Goal: Task Accomplishment & Management: Manage account settings

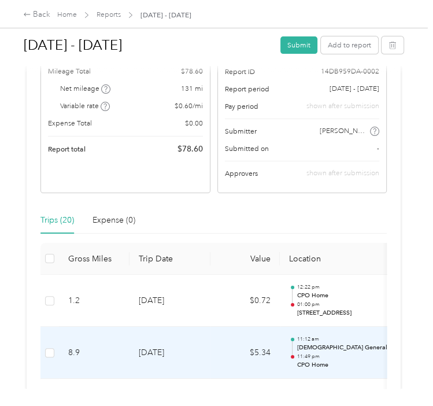
scroll to position [117, 0]
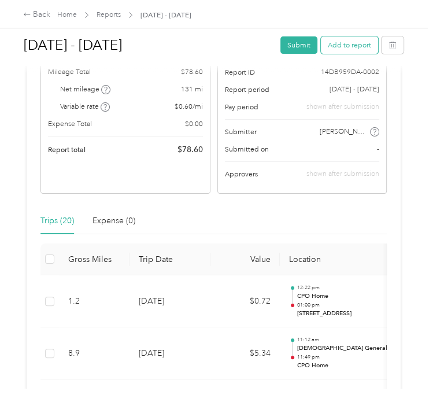
click at [359, 44] on button "Add to report" at bounding box center [349, 44] width 57 height 17
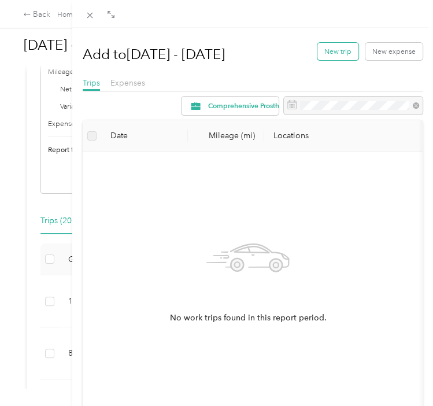
click at [336, 58] on button "New trip" at bounding box center [337, 51] width 41 height 17
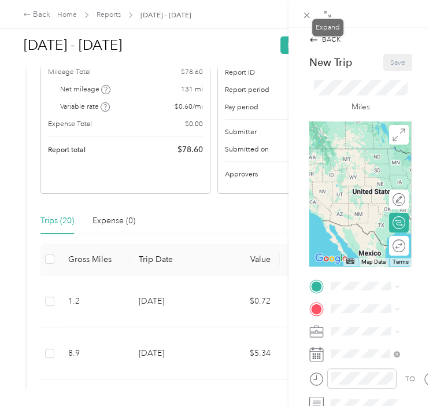
click at [333, 15] on div at bounding box center [327, 15] width 13 height 10
click at [328, 16] on icon at bounding box center [327, 14] width 8 height 8
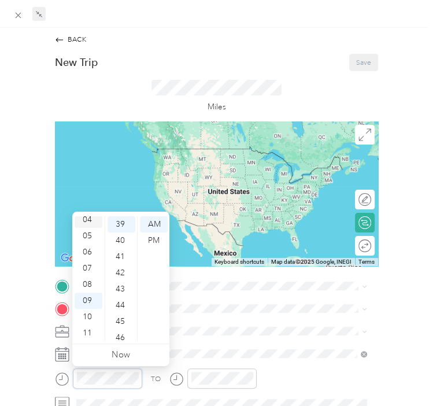
scroll to position [0, 0]
click at [90, 261] on div "02" at bounding box center [89, 256] width 28 height 16
click at [161, 237] on div "PM" at bounding box center [154, 240] width 28 height 16
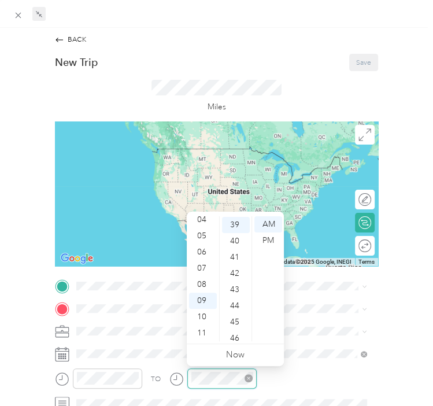
scroll to position [631, 0]
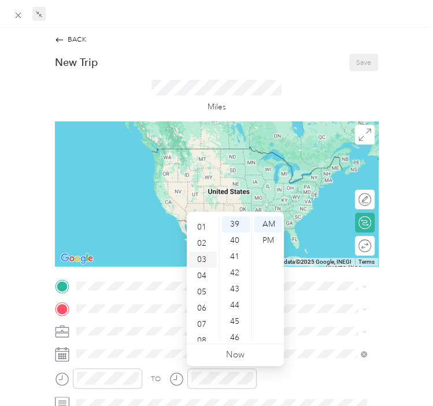
click at [206, 263] on div "03" at bounding box center [203, 259] width 28 height 16
click at [233, 302] on div "44" at bounding box center [236, 305] width 28 height 16
click at [263, 246] on div "PM" at bounding box center [268, 240] width 28 height 16
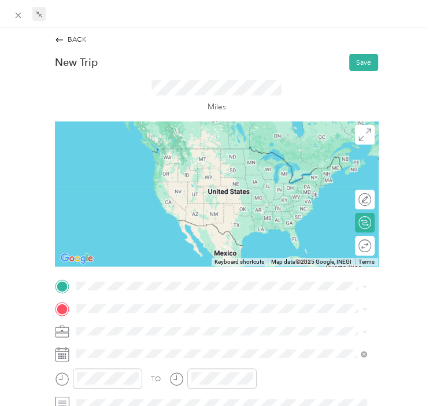
click at [409, 322] on div "BACK New Trip Save This trip cannot be edited because it is either under review…" at bounding box center [216, 309] width 412 height 549
click at [134, 184] on span "Comprehensive Prosthetics & [MEDICAL_DATA], [STREET_ADDRESS]" at bounding box center [204, 180] width 217 height 9
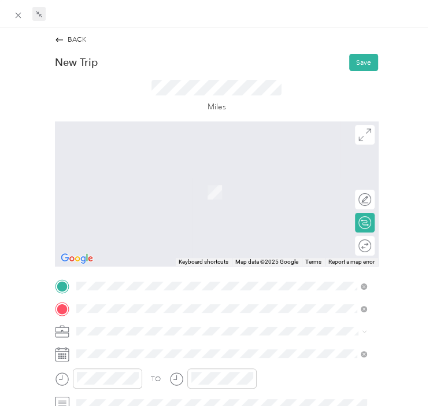
click at [162, 192] on span "[STREET_ADDRESS][US_STATE]" at bounding box center [146, 187] width 101 height 9
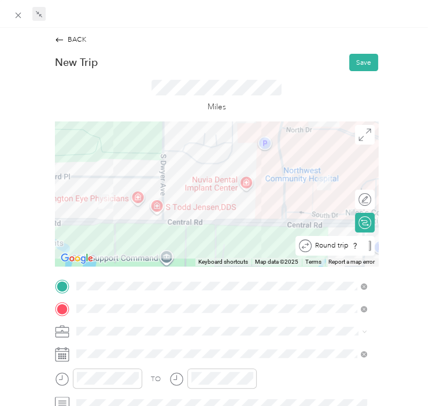
click at [358, 246] on div "Round trip" at bounding box center [334, 246] width 79 height 20
click at [358, 246] on div at bounding box center [360, 245] width 21 height 10
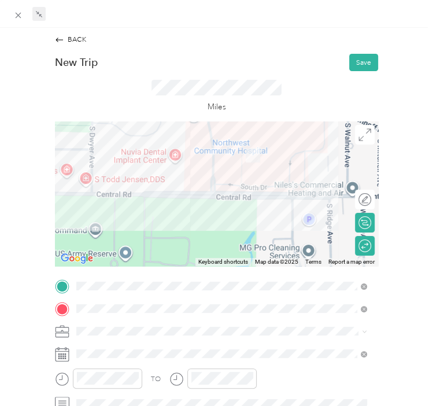
drag, startPoint x: 319, startPoint y: 179, endPoint x: 249, endPoint y: 151, distance: 75.4
click at [249, 151] on img at bounding box center [253, 155] width 14 height 14
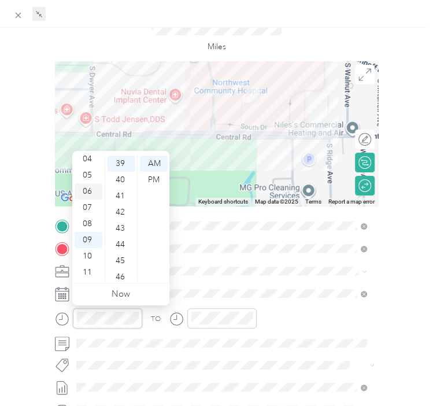
scroll to position [0, 0]
click at [83, 188] on div "02" at bounding box center [89, 196] width 28 height 16
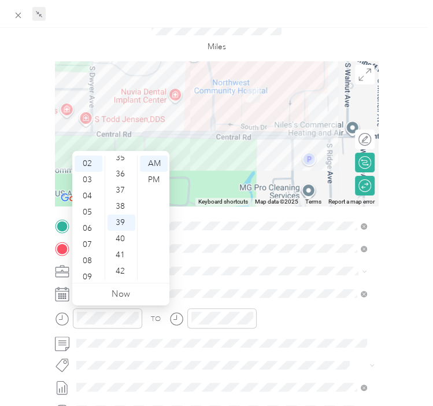
scroll to position [592, 0]
click at [118, 165] on div "37" at bounding box center [121, 170] width 28 height 16
click at [150, 180] on div "PM" at bounding box center [154, 180] width 28 height 16
click at [388, 329] on div "BACK New Trip Save This trip cannot be edited because it is either under review…" at bounding box center [216, 249] width 412 height 549
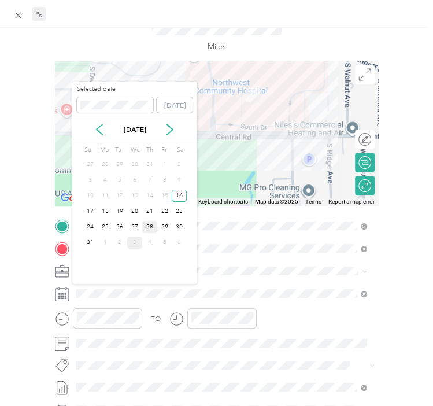
click at [153, 227] on div "28" at bounding box center [149, 227] width 15 height 12
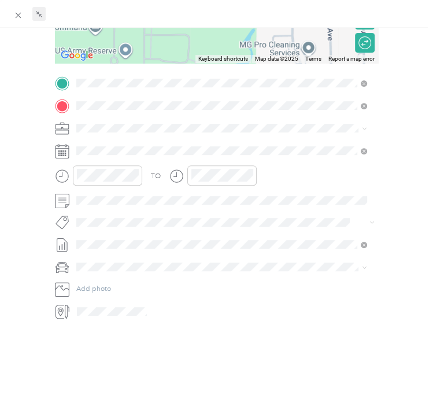
scroll to position [0, 0]
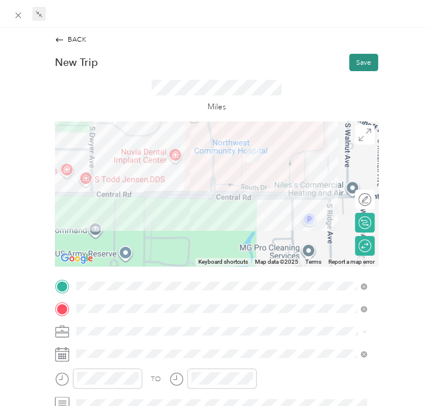
click at [349, 65] on button "Save" at bounding box center [363, 62] width 29 height 17
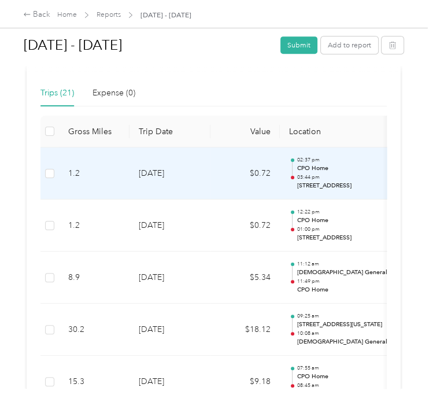
scroll to position [272, 0]
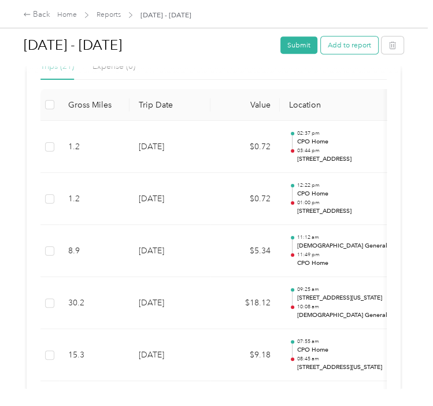
click at [339, 46] on button "Add to report" at bounding box center [349, 44] width 57 height 17
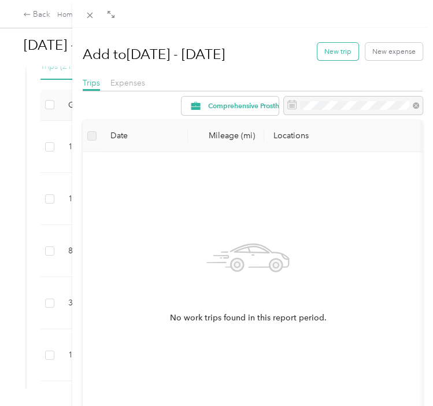
click at [329, 50] on button "New trip" at bounding box center [337, 51] width 41 height 17
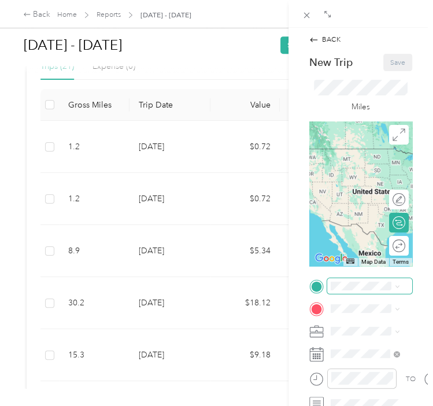
click at [361, 291] on span at bounding box center [369, 286] width 85 height 16
click at [359, 197] on span "Comprehensive Prosthetics & [MEDICAL_DATA], [STREET_ADDRESS]" at bounding box center [383, 199] width 64 height 40
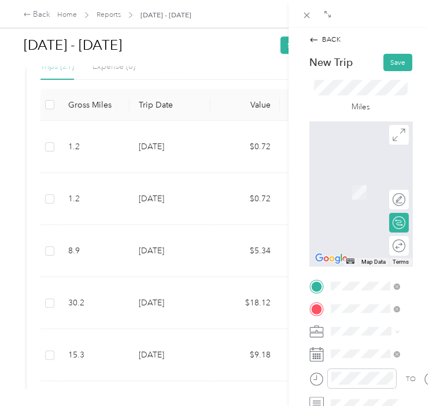
click at [352, 361] on div "TO Add photo" at bounding box center [360, 400] width 103 height 244
click at [363, 195] on span "[STREET_ADDRESS][US_STATE]" at bounding box center [386, 186] width 70 height 17
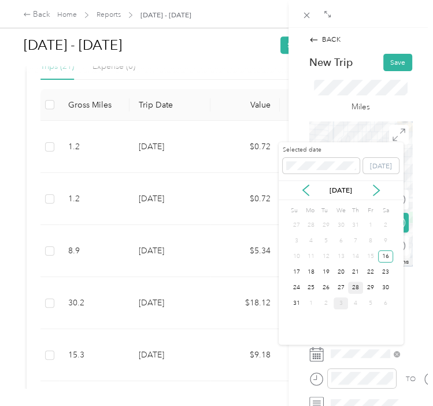
click at [360, 285] on div "28" at bounding box center [355, 287] width 15 height 12
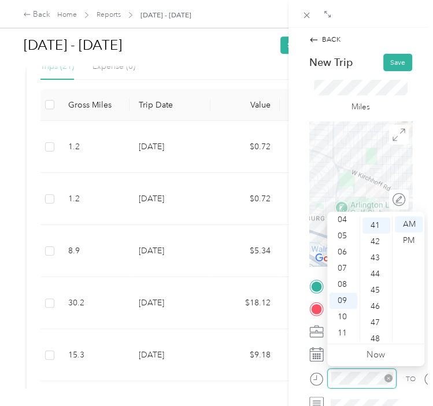
scroll to position [663, 0]
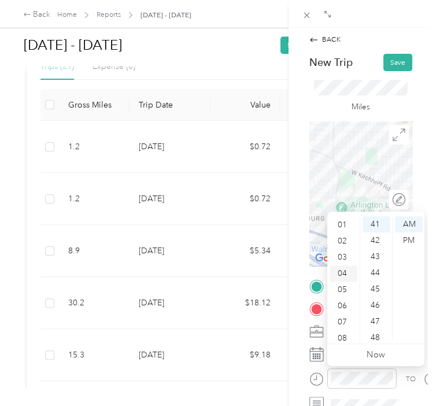
click at [343, 273] on div "04" at bounding box center [343, 273] width 28 height 16
click at [370, 310] on div "16" at bounding box center [376, 312] width 28 height 16
click at [404, 244] on div "PM" at bounding box center [409, 240] width 28 height 16
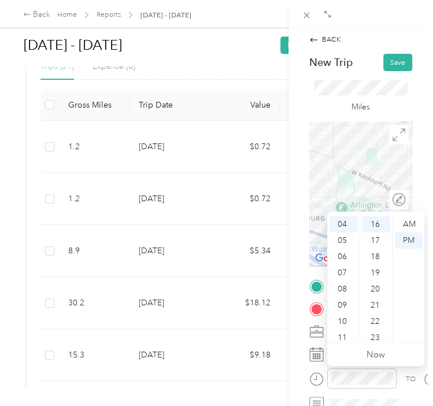
click at [298, 371] on div "BACK New Trip Save This trip cannot be edited because it is either under review…" at bounding box center [360, 231] width 144 height 406
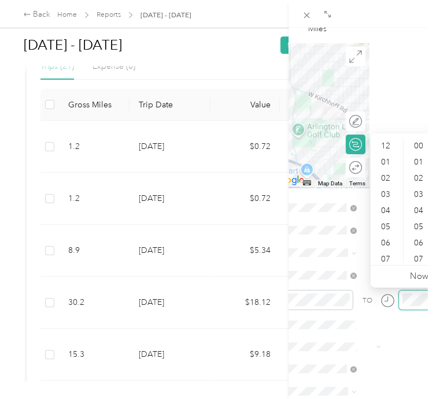
scroll to position [69, 0]
click at [385, 143] on div "04" at bounding box center [387, 141] width 28 height 16
click at [416, 146] on div "20" at bounding box center [420, 143] width 28 height 16
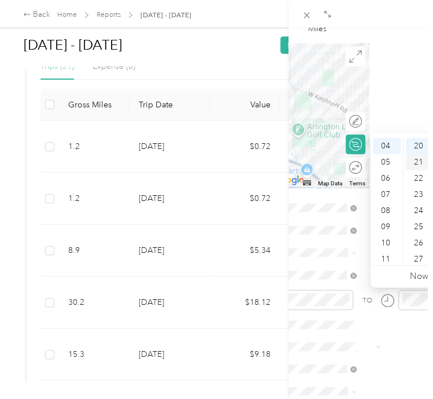
click at [417, 158] on div "21" at bounding box center [420, 162] width 28 height 16
click at [368, 311] on form "New Trip Save This trip cannot be edited because it is either under review, app…" at bounding box center [317, 210] width 124 height 468
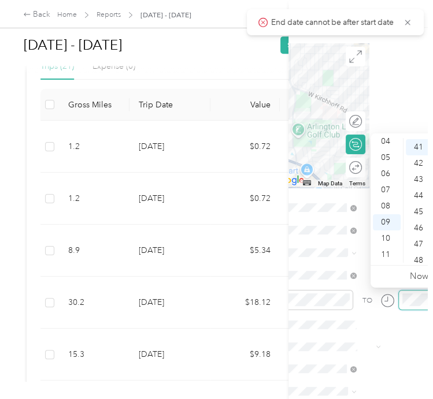
scroll to position [663, 0]
click at [384, 143] on div "04" at bounding box center [387, 141] width 28 height 16
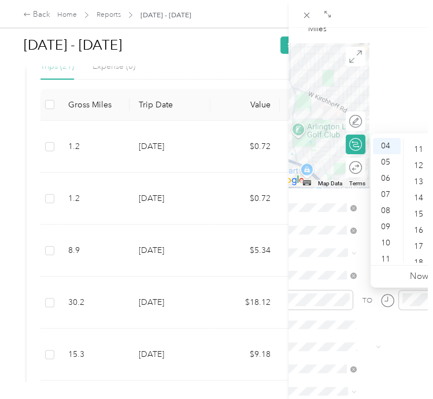
scroll to position [230, 0]
click at [420, 252] on div "21" at bounding box center [420, 256] width 28 height 16
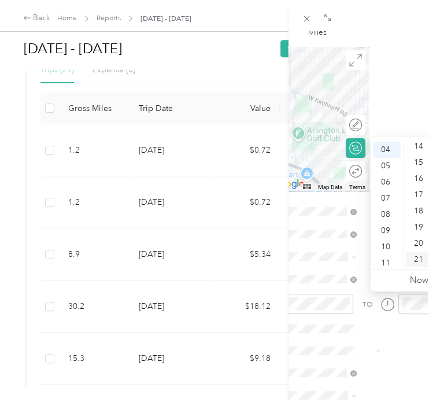
scroll to position [340, 0]
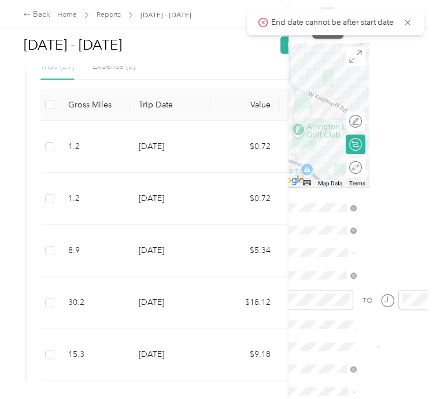
click at [330, 9] on body "End date cannot be after start date Back Home Reports [DATE] - [DATE] [DATE] - …" at bounding box center [213, 199] width 427 height 399
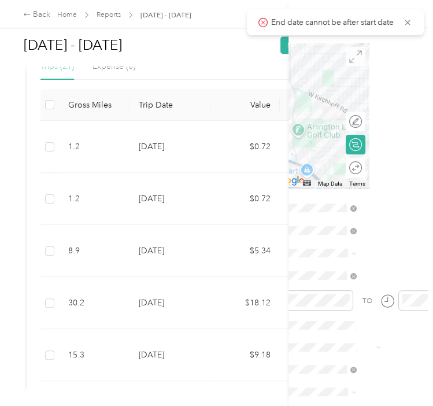
click at [351, 53] on icon at bounding box center [355, 56] width 13 height 13
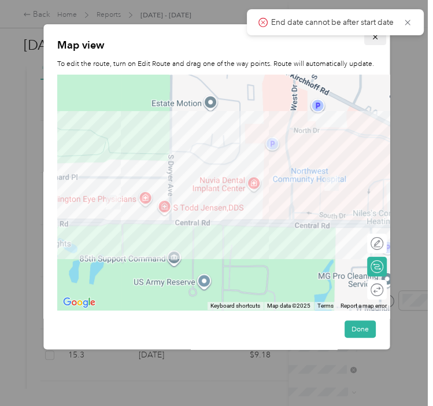
click at [371, 39] on icon "button" at bounding box center [375, 37] width 8 height 8
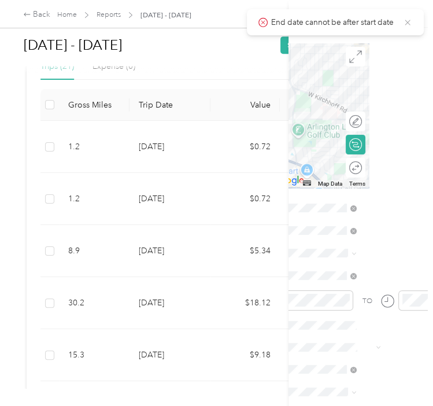
click at [409, 18] on icon at bounding box center [407, 22] width 9 height 10
click at [326, 16] on icon at bounding box center [327, 14] width 8 height 8
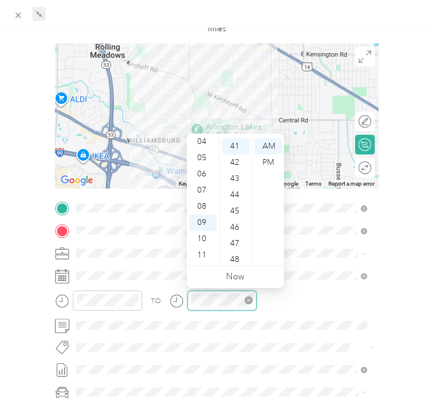
scroll to position [663, 0]
click at [199, 141] on div "04" at bounding box center [203, 141] width 28 height 16
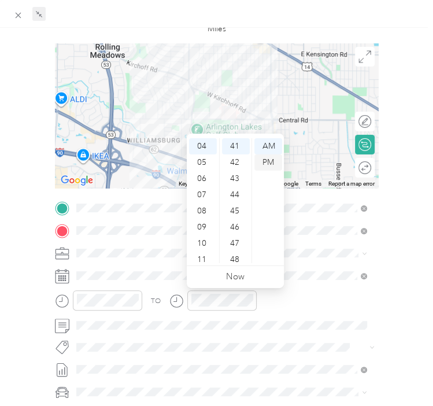
click at [268, 168] on div "PM" at bounding box center [268, 162] width 28 height 16
click at [239, 170] on div "22" at bounding box center [236, 169] width 28 height 16
click at [393, 282] on div "BACK New Trip Save This trip cannot be edited because it is either under review…" at bounding box center [216, 231] width 412 height 549
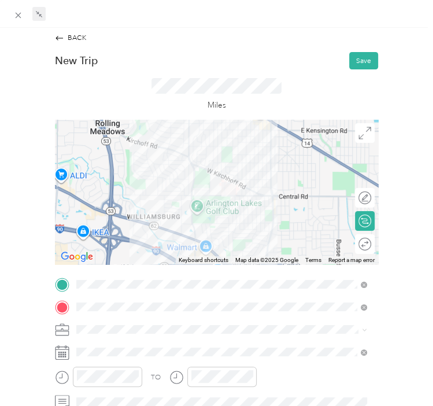
scroll to position [0, 0]
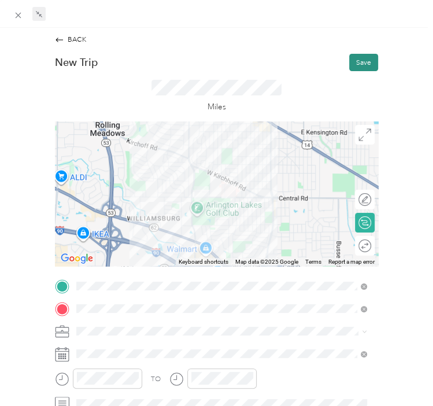
click at [355, 57] on button "Save" at bounding box center [363, 62] width 29 height 17
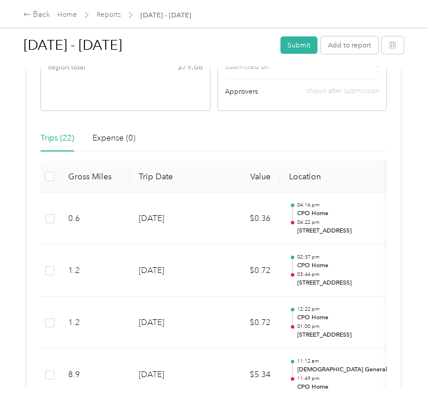
scroll to position [200, 0]
click at [351, 52] on button "Add to report" at bounding box center [349, 44] width 57 height 17
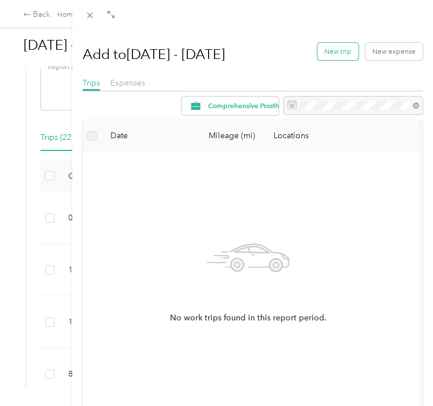
click at [332, 46] on button "New trip" at bounding box center [337, 51] width 41 height 17
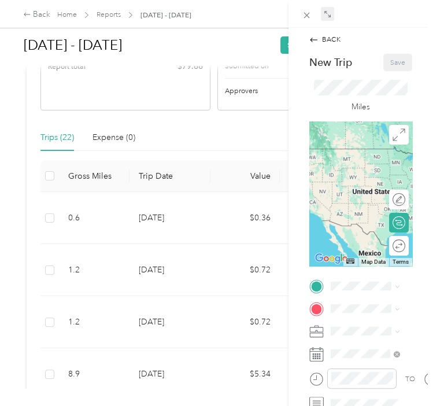
click at [323, 7] on span at bounding box center [327, 14] width 13 height 14
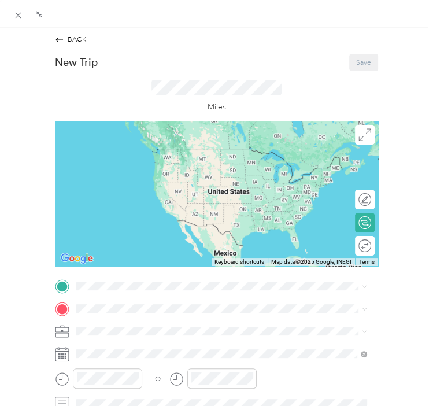
click at [251, 294] on div "TO Add photo" at bounding box center [216, 400] width 322 height 244
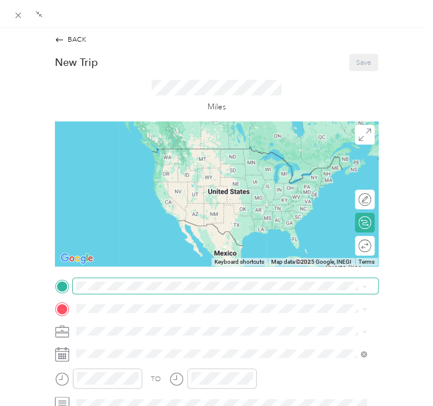
click at [247, 291] on span at bounding box center [225, 286] width 304 height 16
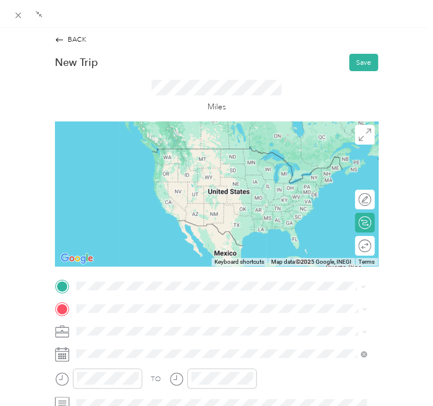
click at [157, 169] on span "[STREET_ADDRESS][US_STATE]" at bounding box center [146, 164] width 101 height 9
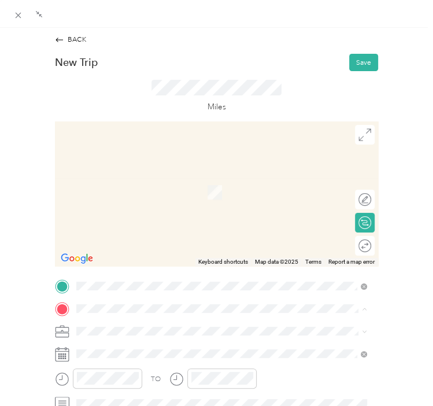
click at [170, 207] on span "Comprehensive Prosthetics & [MEDICAL_DATA], [STREET_ADDRESS]" at bounding box center [204, 203] width 217 height 9
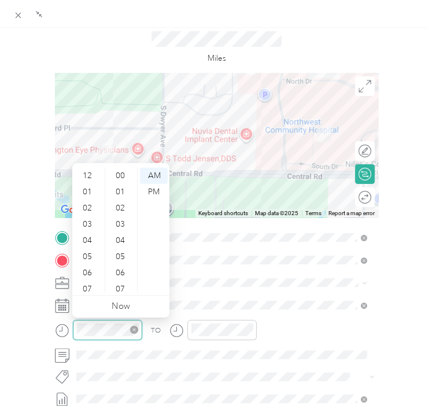
scroll to position [69, 0]
click at [130, 328] on icon "close-circle" at bounding box center [134, 329] width 8 height 8
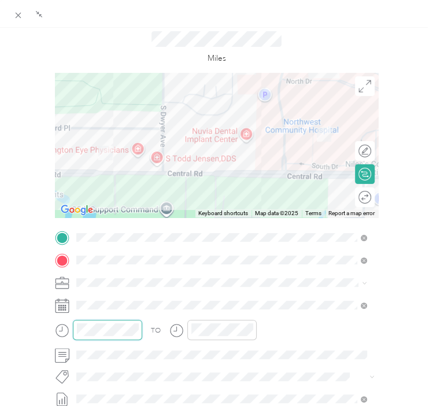
drag, startPoint x: 129, startPoint y: 328, endPoint x: 87, endPoint y: 340, distance: 43.9
click at [87, 340] on div at bounding box center [98, 332] width 87 height 27
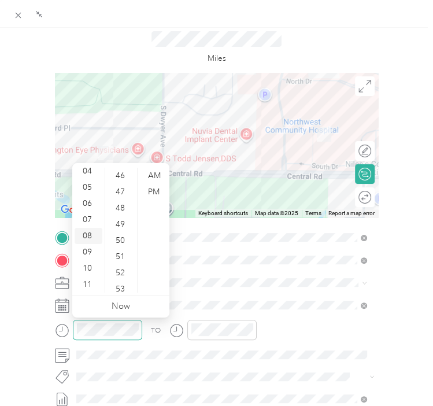
click at [85, 239] on div "08" at bounding box center [89, 236] width 28 height 16
click at [116, 220] on div "38" at bounding box center [121, 222] width 28 height 16
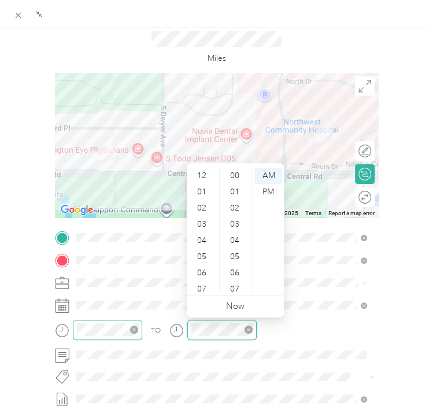
scroll to position [69, 0]
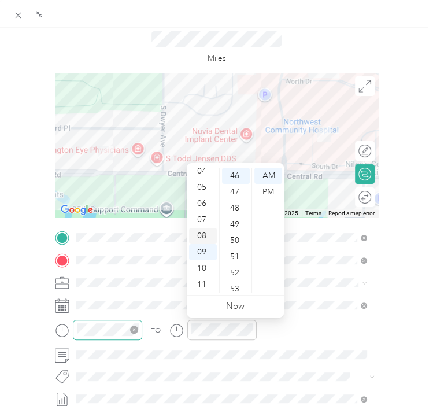
click at [202, 234] on div "08" at bounding box center [203, 236] width 28 height 16
click at [396, 305] on div "BACK New Trip Save This trip cannot be edited because it is either under review…" at bounding box center [216, 260] width 412 height 549
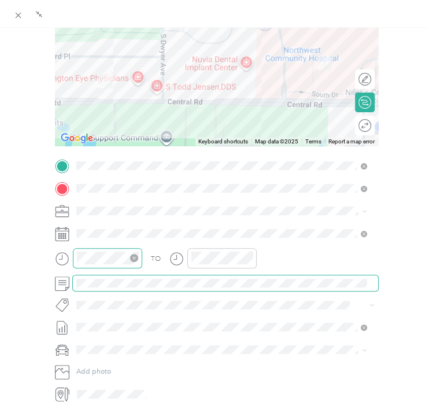
scroll to position [122, 0]
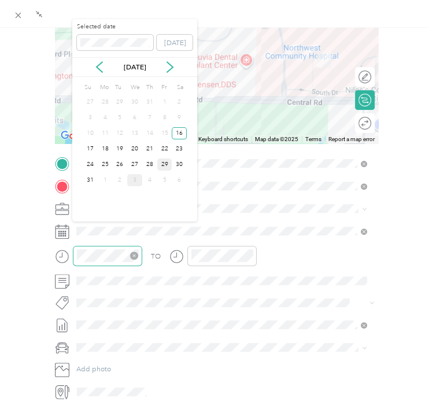
click at [165, 162] on div "29" at bounding box center [164, 164] width 15 height 12
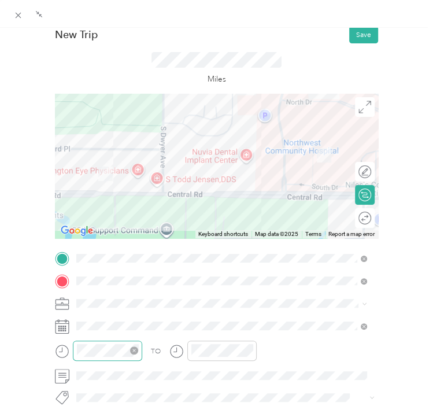
scroll to position [0, 0]
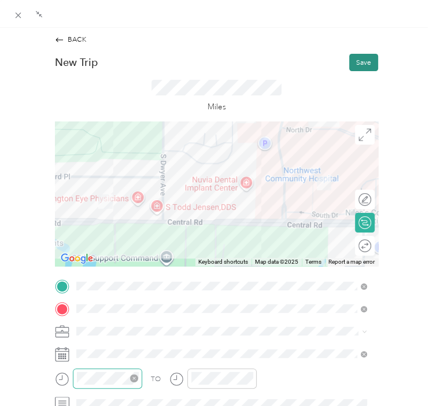
click at [349, 67] on button "Save" at bounding box center [363, 62] width 29 height 17
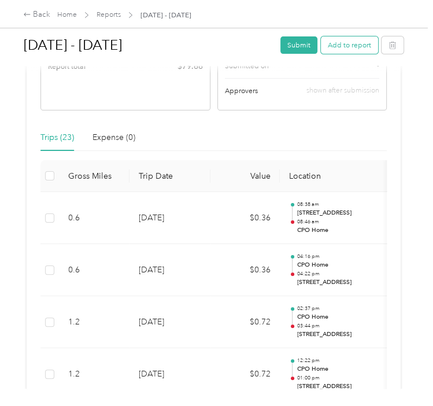
click at [344, 49] on button "Add to report" at bounding box center [349, 44] width 57 height 17
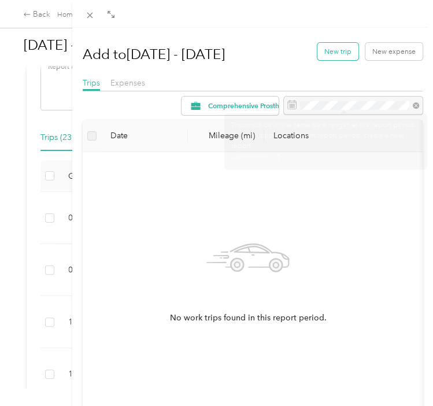
click at [318, 53] on button "New trip" at bounding box center [337, 51] width 41 height 17
